Goal: Navigation & Orientation: Find specific page/section

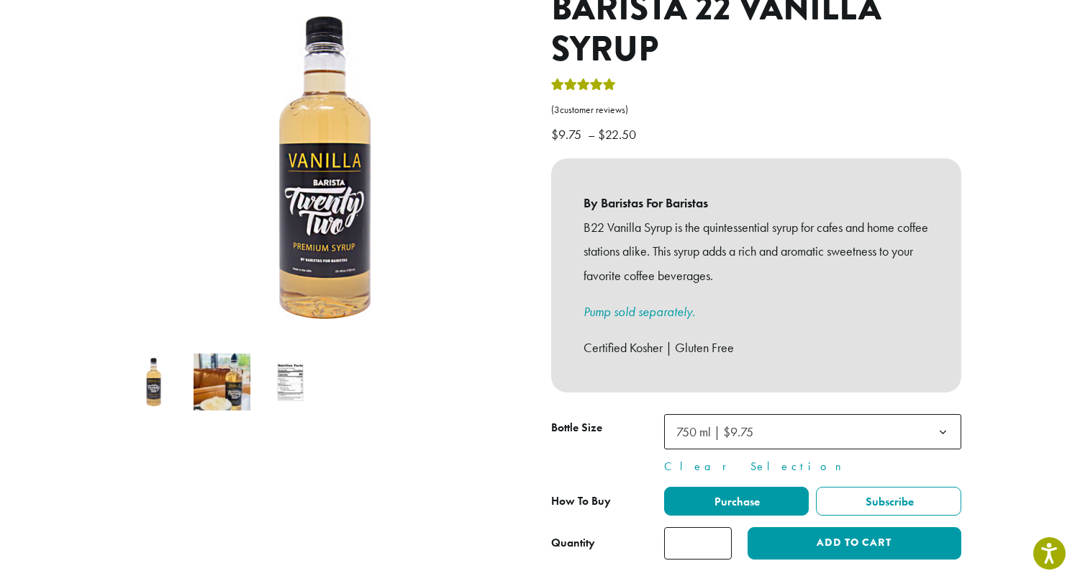
scroll to position [198, 0]
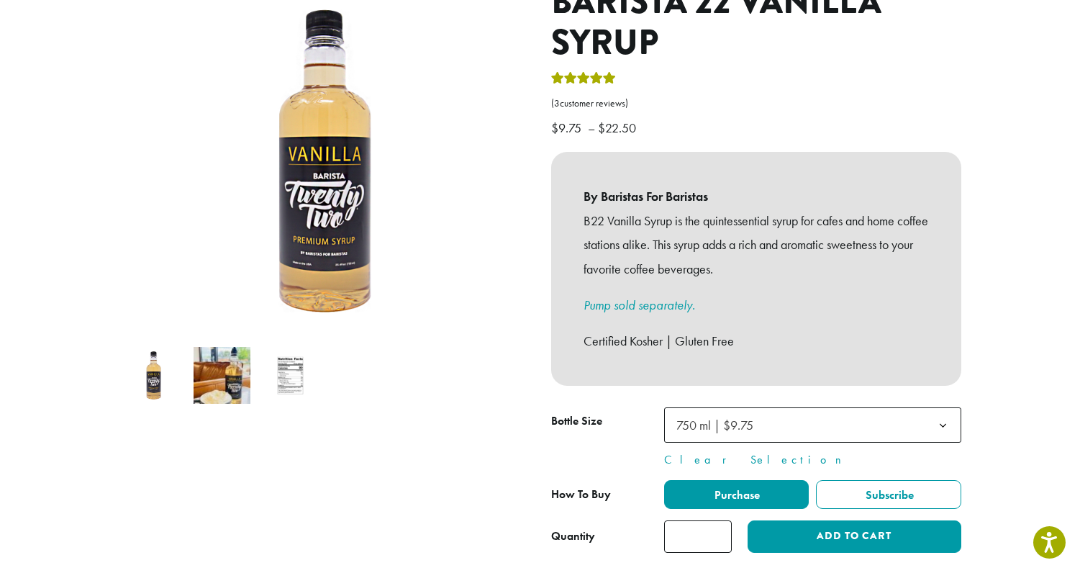
click at [944, 408] on b at bounding box center [943, 425] width 35 height 35
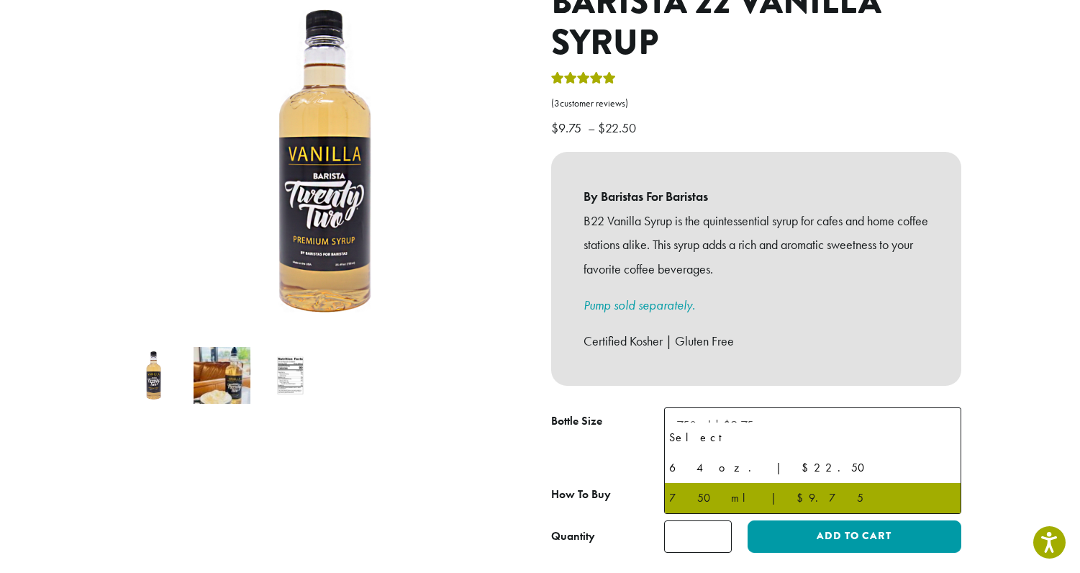
click at [392, 347] on ol at bounding box center [324, 375] width 410 height 68
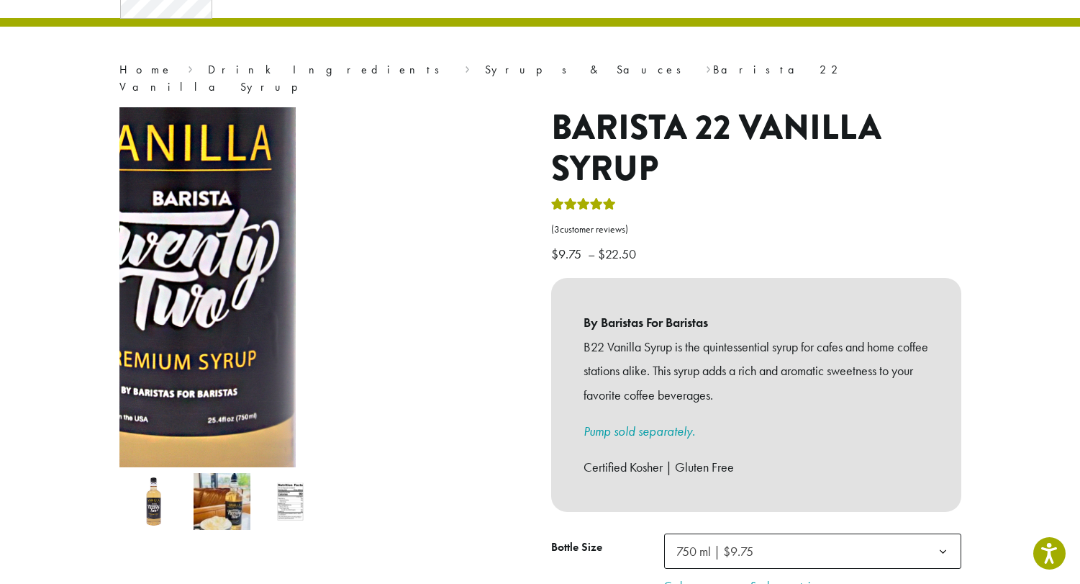
scroll to position [0, 0]
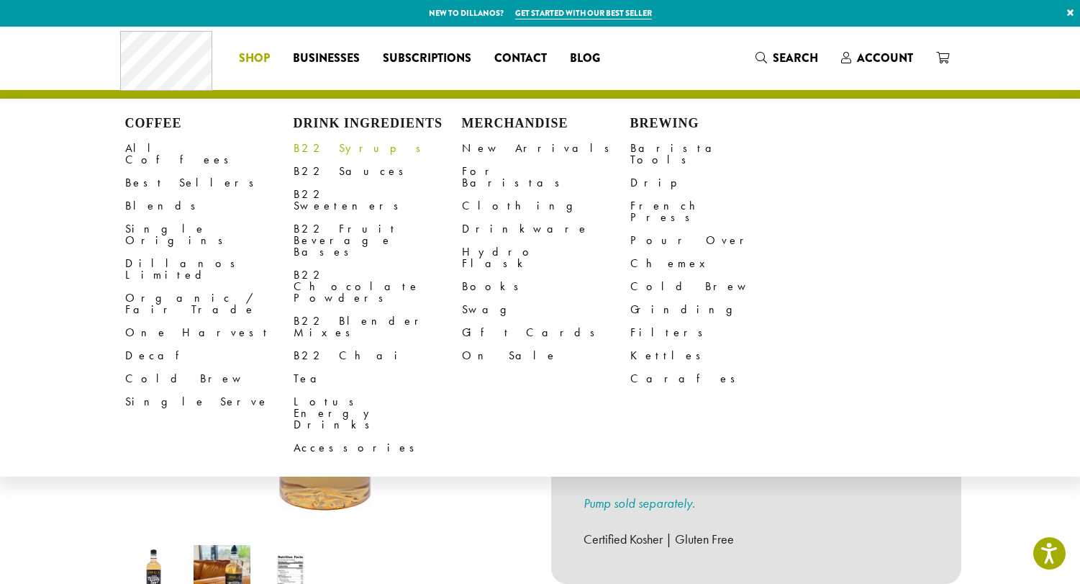
click at [340, 153] on link "B22 Syrups" at bounding box center [378, 148] width 168 height 23
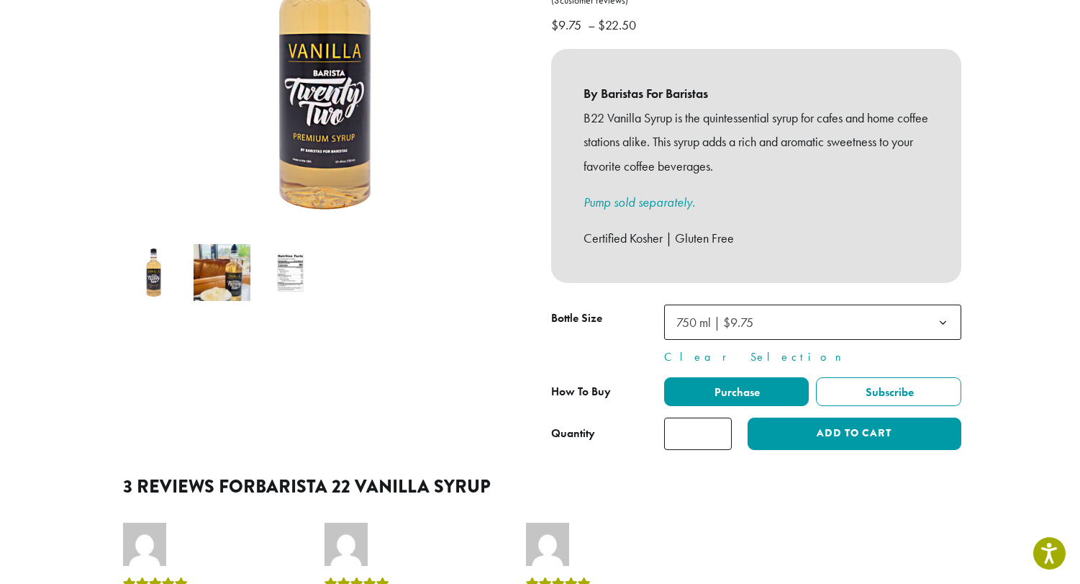
scroll to position [522, 0]
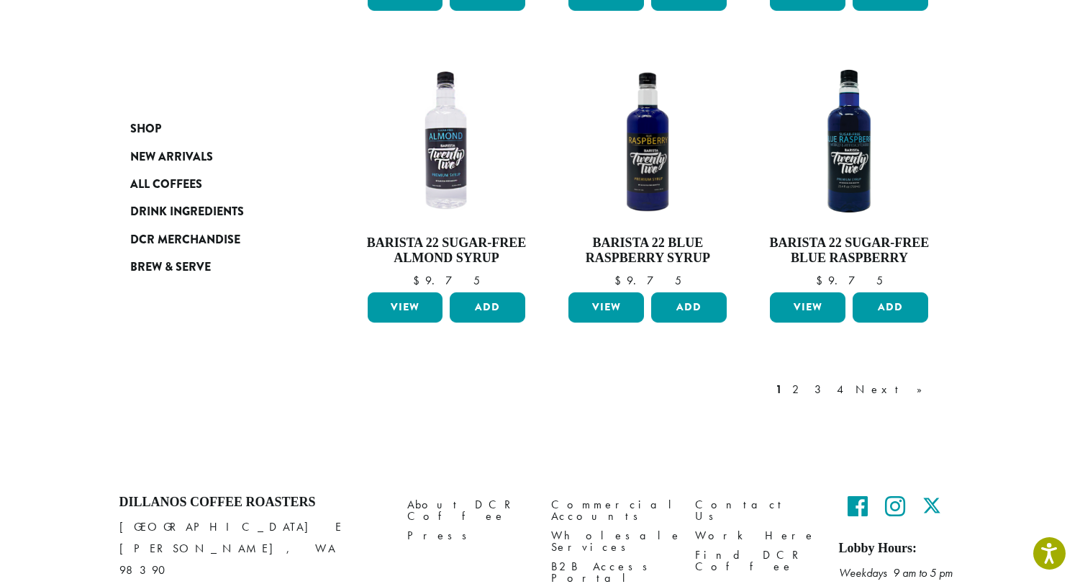
scroll to position [1291, 0]
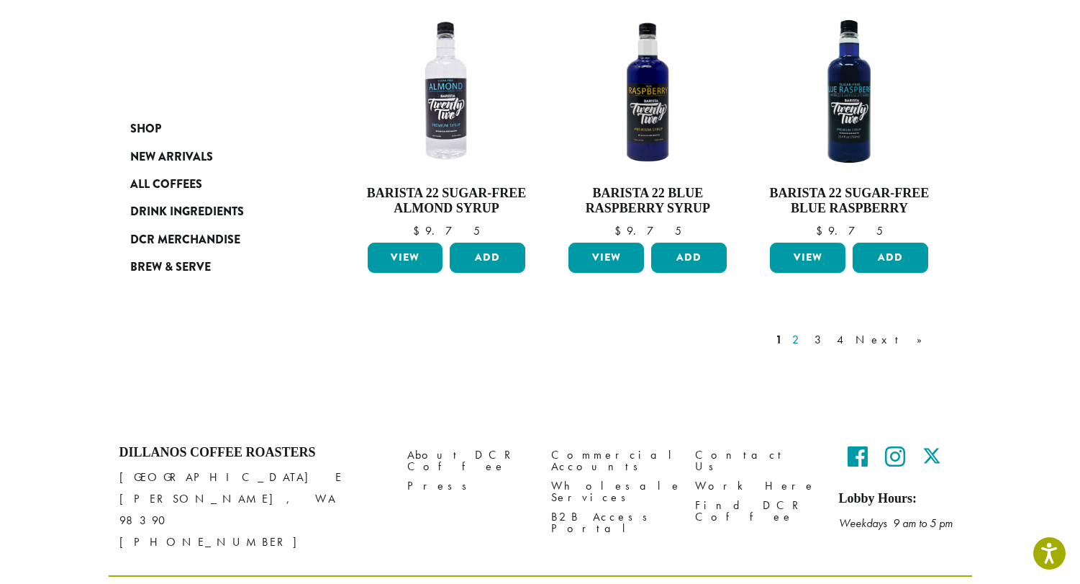
click at [807, 331] on link "2" at bounding box center [798, 339] width 18 height 17
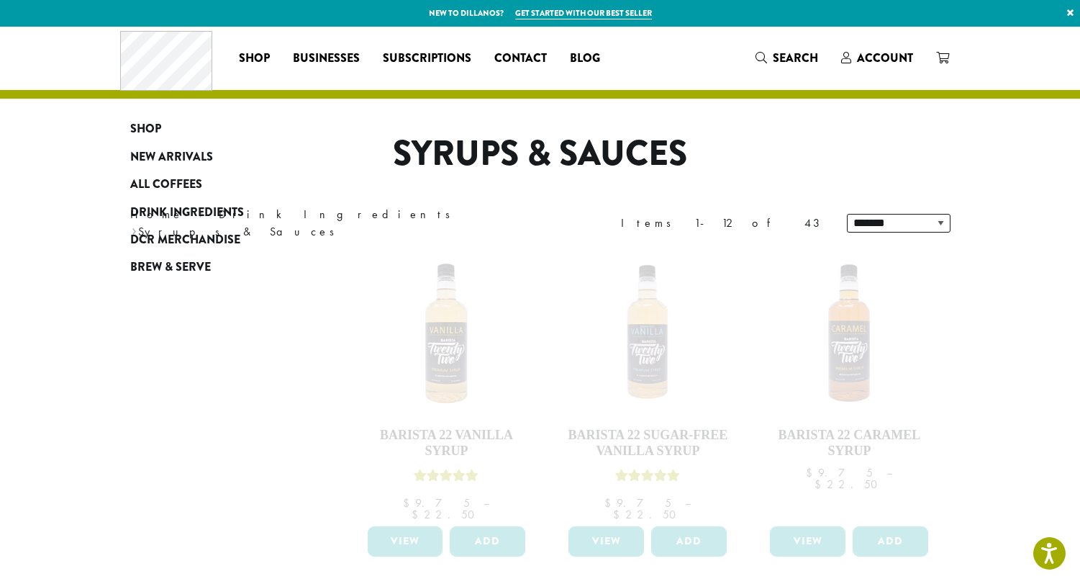
scroll to position [1291, 0]
